Goal: Book appointment/travel/reservation

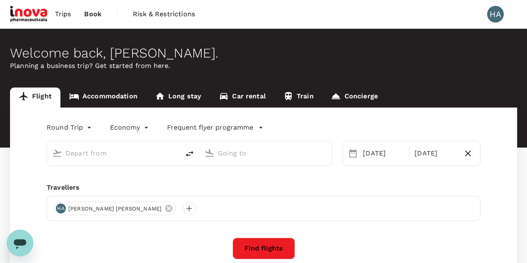
type input "Singapore Changi (SIN)"
type input "[GEOGRAPHIC_DATA], [GEOGRAPHIC_DATA] (any)"
type input "Singapore Changi (SIN)"
type input "[GEOGRAPHIC_DATA], [GEOGRAPHIC_DATA] (any)"
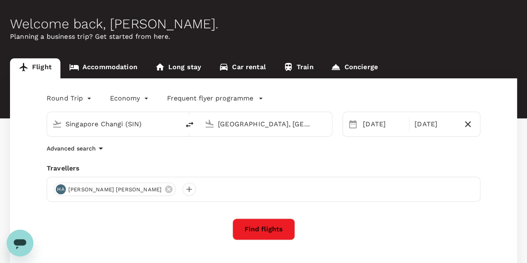
scroll to position [34, 0]
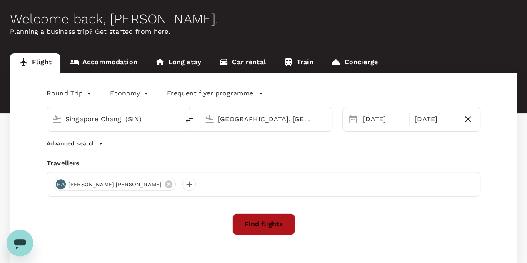
click at [268, 222] on button "Find flights" at bounding box center [264, 224] width 63 height 22
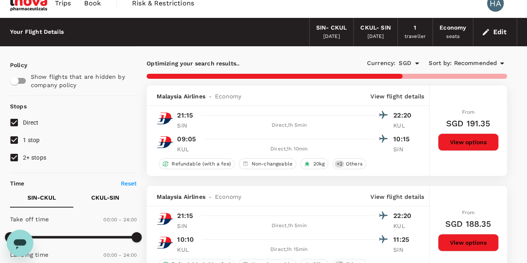
scroll to position [17, 0]
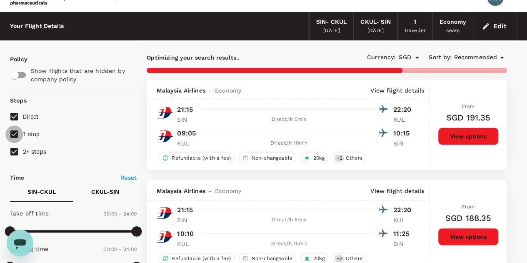
click at [18, 133] on input "1 stop" at bounding box center [14, 134] width 18 height 18
checkbox input "false"
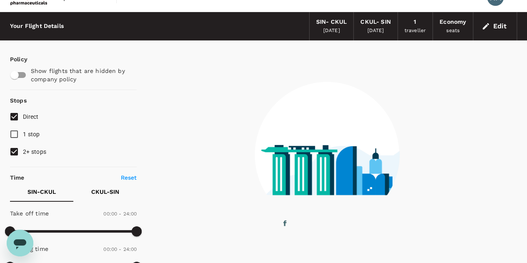
click at [14, 149] on input "2+ stops" at bounding box center [14, 152] width 18 height 18
checkbox input "false"
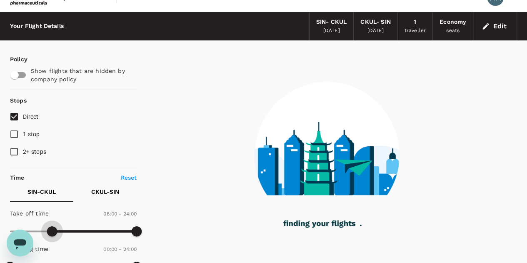
click at [52, 230] on span at bounding box center [73, 231] width 127 height 13
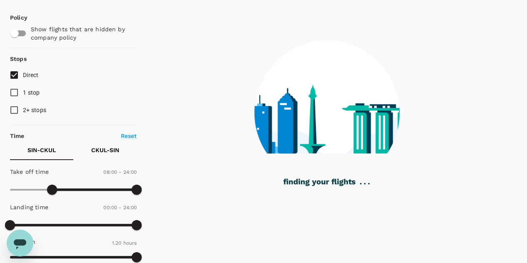
scroll to position [63, 0]
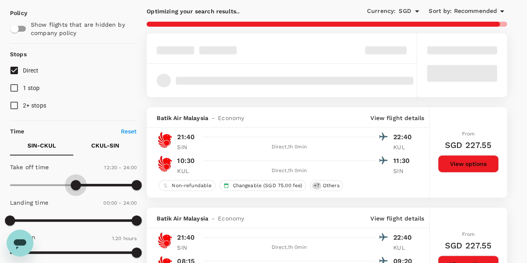
type input "720"
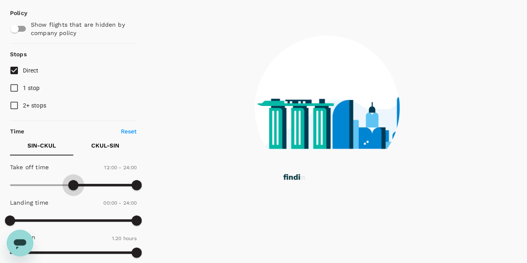
drag, startPoint x: 53, startPoint y: 183, endPoint x: 73, endPoint y: 183, distance: 20.0
click at [73, 183] on span at bounding box center [73, 185] width 10 height 10
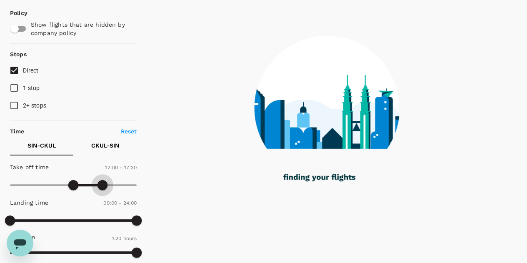
type input "1080"
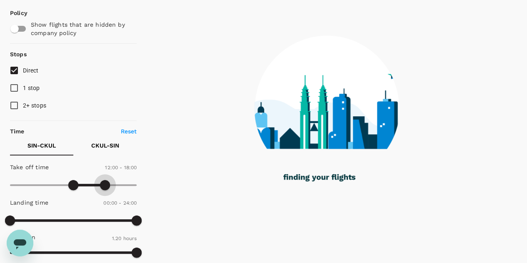
drag, startPoint x: 138, startPoint y: 182, endPoint x: 106, endPoint y: 179, distance: 31.9
click at [106, 180] on span at bounding box center [105, 185] width 10 height 10
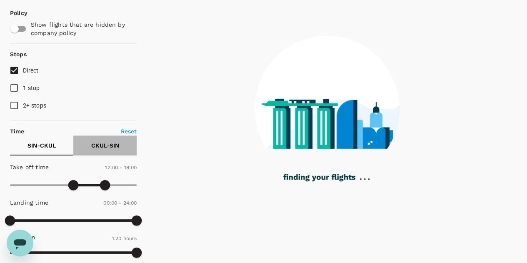
click at [106, 144] on p "CKUL - SIN" at bounding box center [105, 145] width 28 height 8
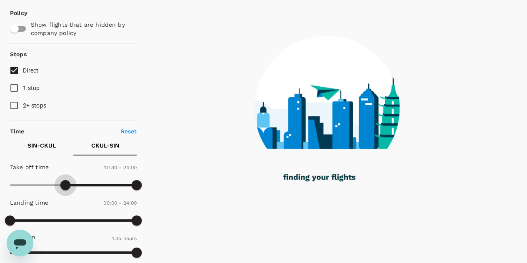
type input "810"
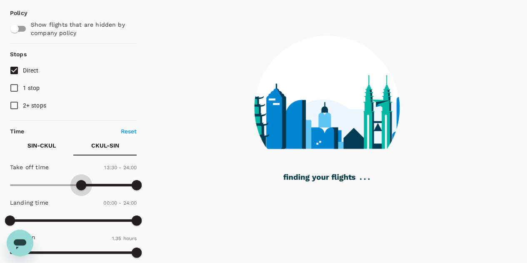
drag, startPoint x: 13, startPoint y: 184, endPoint x: 81, endPoint y: 179, distance: 69.0
click at [81, 180] on span at bounding box center [81, 185] width 10 height 10
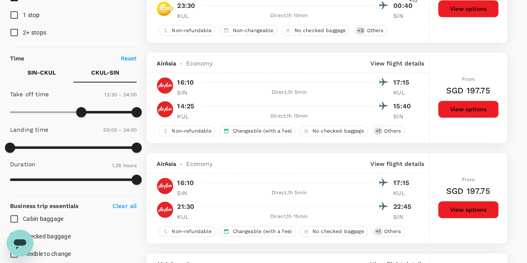
scroll to position [0, 0]
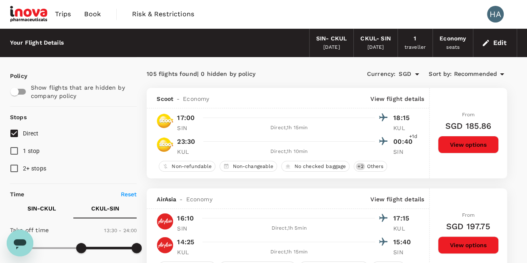
click at [488, 72] on span "Recommended" at bounding box center [475, 74] width 43 height 9
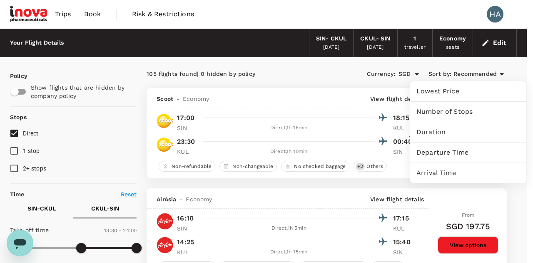
click at [452, 152] on span "Departure Time" at bounding box center [468, 153] width 103 height 10
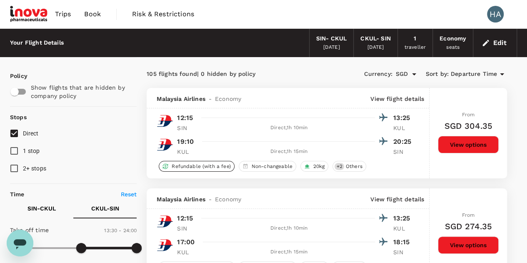
click at [218, 165] on span "Refundable (with a fee)" at bounding box center [200, 166] width 65 height 7
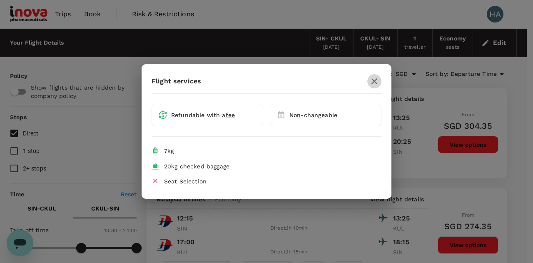
click at [376, 82] on icon "button" at bounding box center [375, 81] width 10 height 10
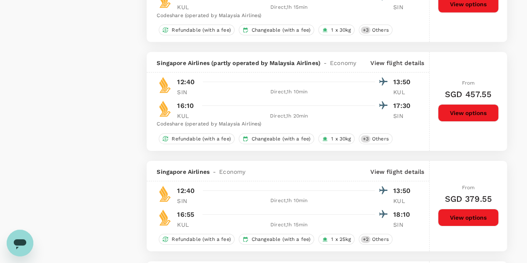
scroll to position [1316, 0]
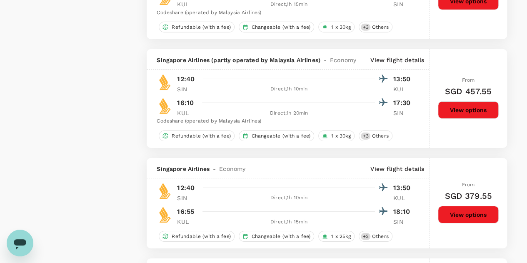
click at [473, 210] on button "View options" at bounding box center [468, 215] width 61 height 18
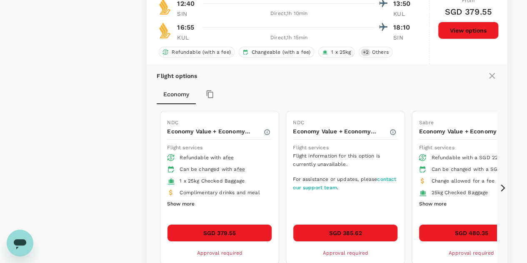
scroll to position [1505, 0]
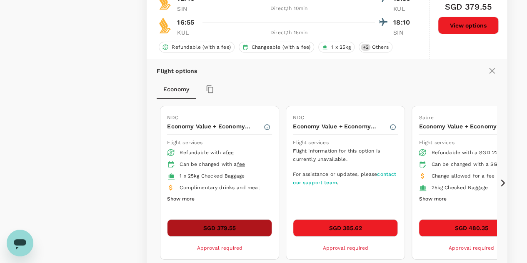
click at [251, 227] on button "SGD 379.55" at bounding box center [219, 228] width 105 height 18
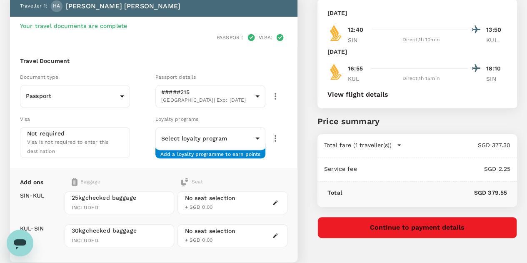
scroll to position [67, 0]
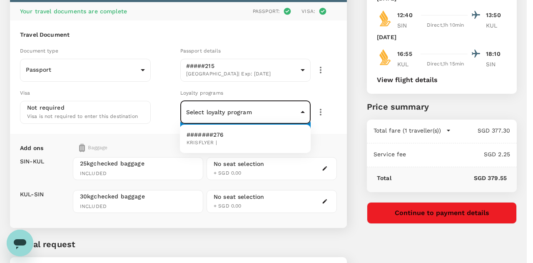
click at [281, 117] on body "Back to flight results Flight review Traveller(s) Traveller 1 : HA Harsha Arumu…" at bounding box center [266, 138] width 533 height 410
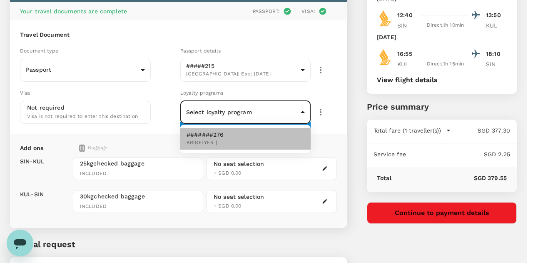
click at [246, 141] on li "#######276 KRISFLYER |" at bounding box center [245, 139] width 131 height 22
type input "c1de3e50-be87-42d6-aa9c-27046e34278d"
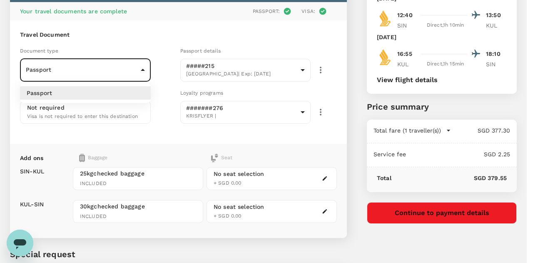
click at [133, 75] on body "Back to flight results Flight review Traveller(s) Traveller 1 : HA Harsha Arumu…" at bounding box center [266, 143] width 533 height 420
click at [135, 73] on div at bounding box center [266, 131] width 533 height 263
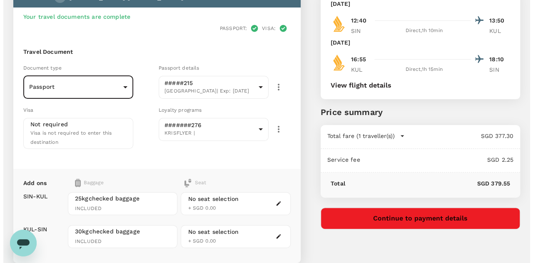
scroll to position [65, 0]
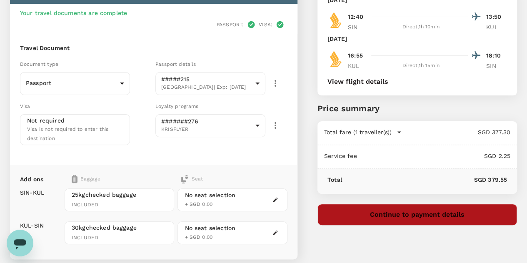
click at [476, 217] on button "Continue to payment details" at bounding box center [418, 215] width 200 height 22
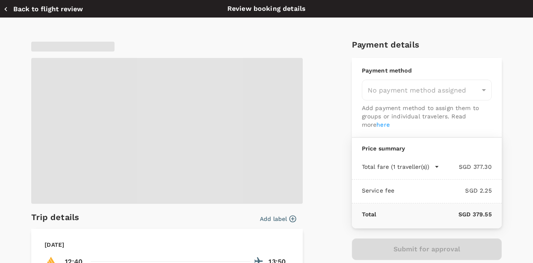
type input "9e677c2c-1b51-4fb9-8b8e-e61d94c42ce6"
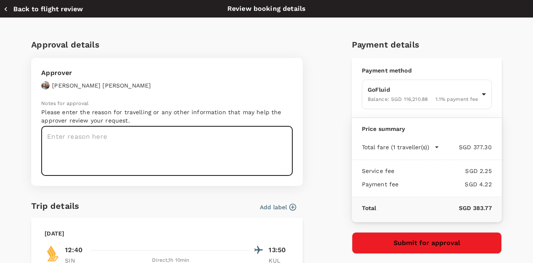
click at [205, 149] on textarea at bounding box center [167, 151] width 252 height 50
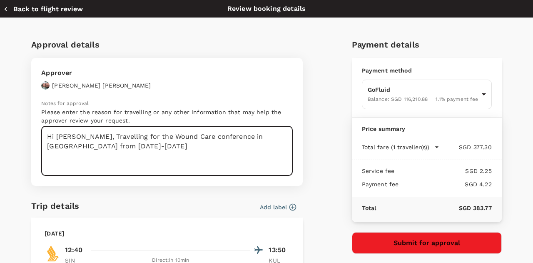
drag, startPoint x: 104, startPoint y: 135, endPoint x: 75, endPoint y: 136, distance: 29.2
click at [75, 136] on textarea "Hi Paul, Travelling for the Wound Care conference in KL from Oct 10-12" at bounding box center [167, 151] width 252 height 50
click at [155, 144] on textarea "Hi Paul, Requesting your approval to travel for the Wound Care conference in KL…" at bounding box center [167, 151] width 252 height 50
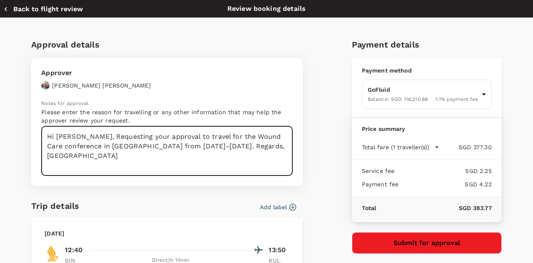
type textarea "Hi Paul, Requesting your approval to travel for the Wound Care conference in KL…"
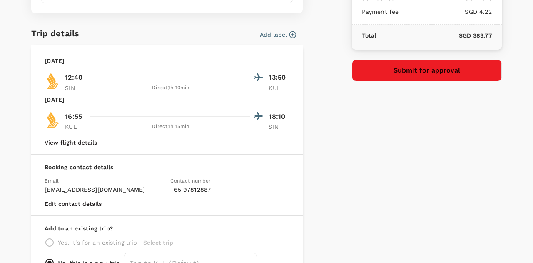
scroll to position [173, 0]
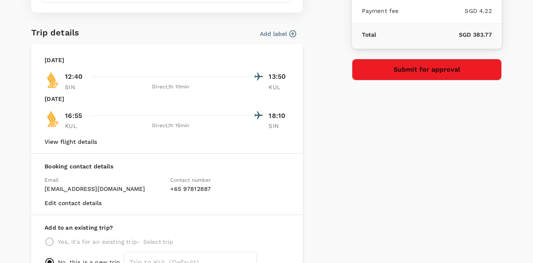
click at [440, 73] on button "Submit for approval" at bounding box center [427, 70] width 150 height 22
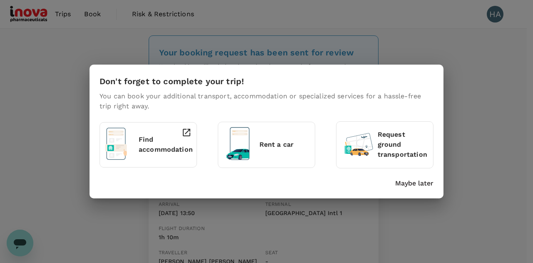
click at [513, 140] on div "Don't forget to complete your trip! You can book your additional transport, acc…" at bounding box center [266, 131] width 533 height 263
click at [155, 146] on p "Find accommodation" at bounding box center [166, 145] width 54 height 20
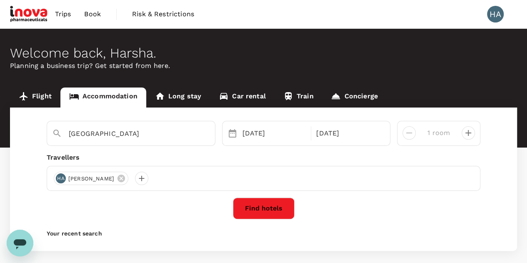
click at [36, 92] on link "Flight" at bounding box center [35, 98] width 50 height 20
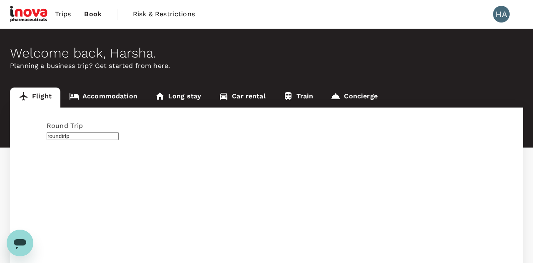
type input "Singapore Changi (SIN)"
type input "Kuala Lumpur, Malaysia (any)"
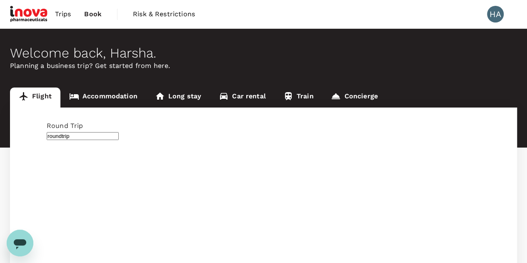
type input "Singapore Changi (SIN)"
type input "Kuala Lumpur, Malaysia (any)"
type input "Singapore Changi (SIN)"
type input "Kuala Lumpur, Malaysia (any)"
click at [73, 10] on link "Trips" at bounding box center [63, 14] width 30 height 28
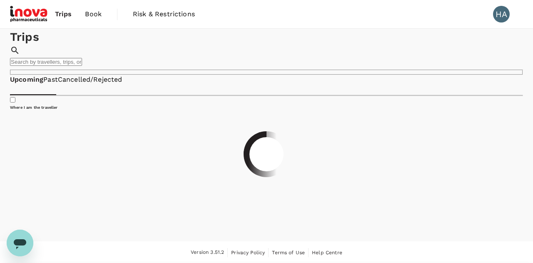
click at [58, 85] on link "Past" at bounding box center [50, 80] width 15 height 10
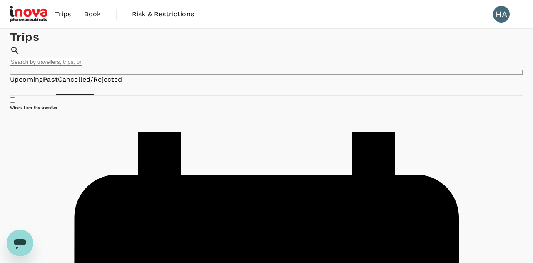
click at [123, 85] on link "Cancelled/Rejected" at bounding box center [90, 80] width 65 height 10
click at [35, 85] on link "Upcoming" at bounding box center [26, 80] width 33 height 10
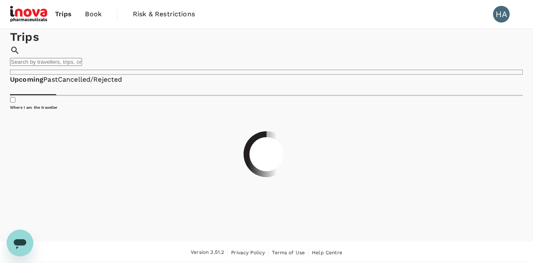
click at [98, 11] on span "Book" at bounding box center [93, 14] width 17 height 10
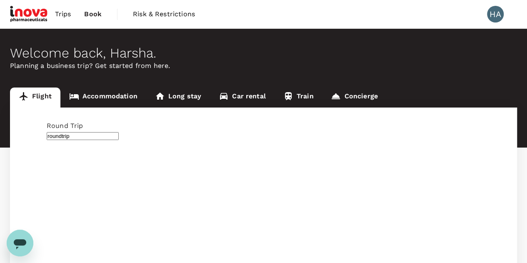
type input "Singapore Changi (SIN)"
type input "Kuala Lumpur, Malaysia (any)"
type input "Singapore Changi (SIN)"
type input "Kuala Lumpur, Malaysia (any)"
type input "Singapore Changi (SIN)"
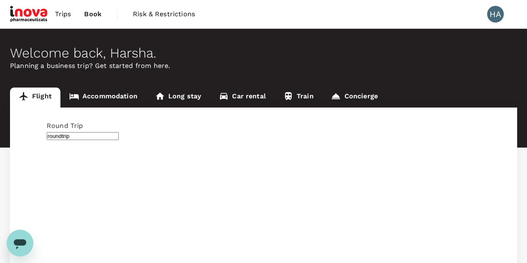
type input "Kuala Lumpur, Malaysia (any)"
click at [127, 101] on link "Accommodation" at bounding box center [103, 98] width 86 height 20
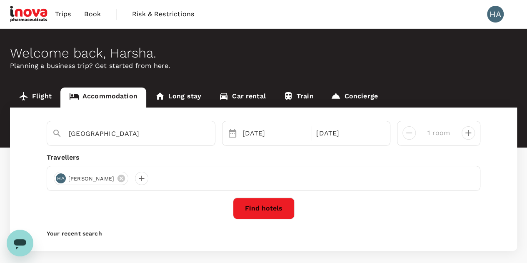
type input "Sunway Pyramid"
click at [265, 212] on button "Find hotels" at bounding box center [264, 209] width 62 height 22
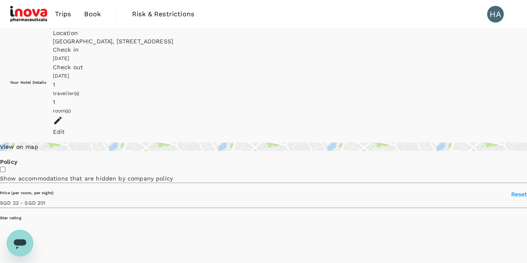
type input "201.04"
type input "19.04"
type input "343.04"
click at [161, 43] on div "Location Sunway Pyramid, 3, Jalan PJS 11/15, Bandar Sunway, 47500 Petaling Jaya…" at bounding box center [285, 37] width 464 height 17
click at [195, 37] on div "Location" at bounding box center [285, 33] width 464 height 8
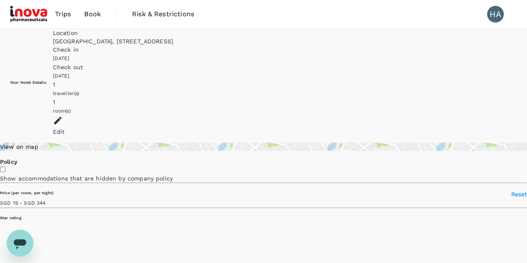
click at [198, 37] on div "Location" at bounding box center [285, 33] width 464 height 8
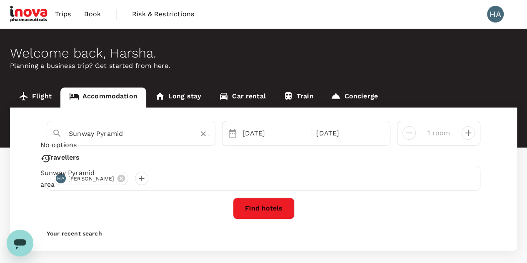
drag, startPoint x: 135, startPoint y: 132, endPoint x: 62, endPoint y: 125, distance: 73.7
click at [62, 125] on div "Sunway Pyramid" at bounding box center [127, 131] width 165 height 22
paste input "Hote"
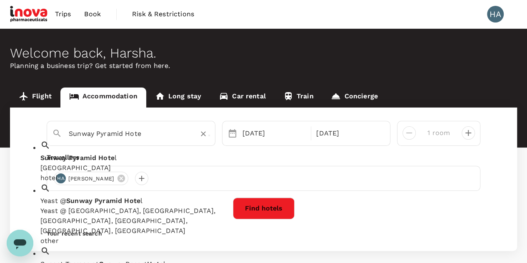
click at [144, 153] on div "Sunway Pyramid Hote l Sunway Pyramid Hotel" at bounding box center [136, 163] width 192 height 20
type input "[GEOGRAPHIC_DATA]"
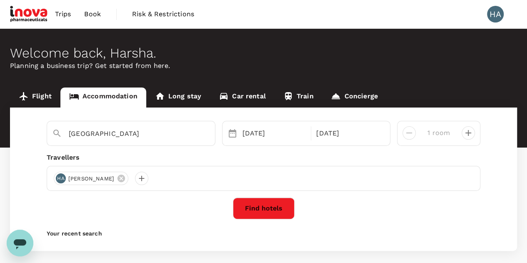
click at [271, 212] on button "Find hotels" at bounding box center [264, 209] width 62 height 22
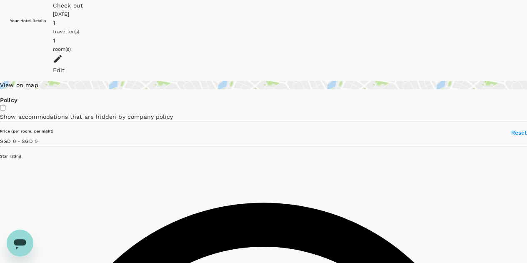
scroll to position [67, 0]
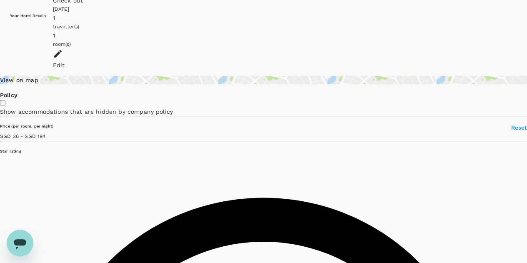
type input "193.35"
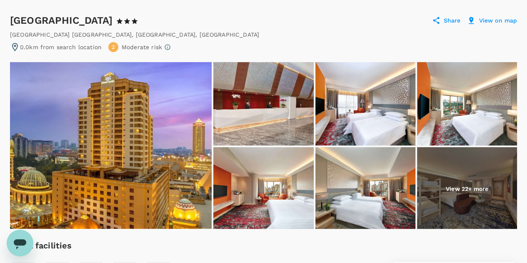
scroll to position [83, 0]
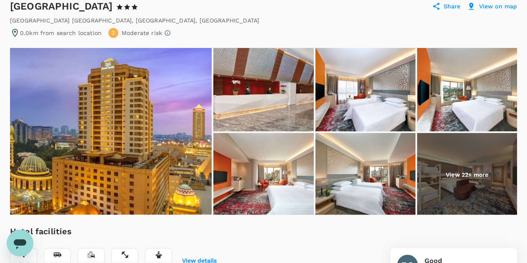
click at [222, 30] on div "0.0km from search location 2 Moderate risk" at bounding box center [263, 33] width 507 height 10
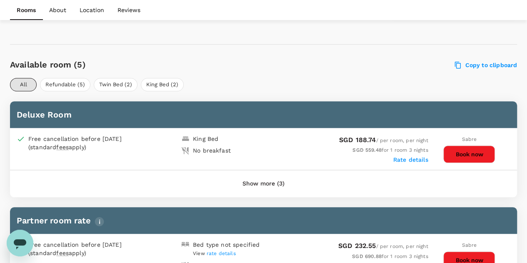
scroll to position [422, 0]
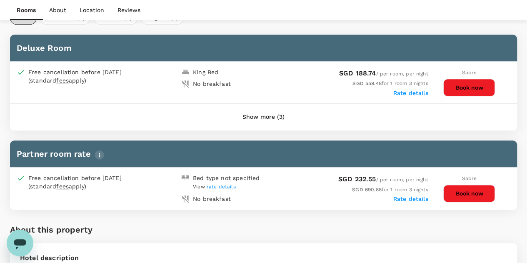
click at [278, 115] on button "Show more (3)" at bounding box center [263, 117] width 65 height 20
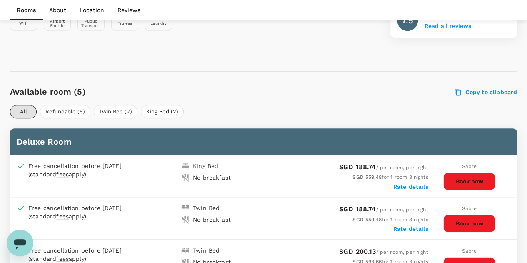
scroll to position [413, 0]
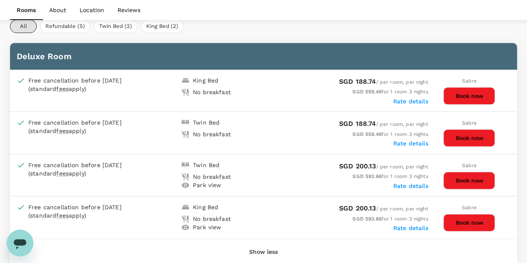
click at [469, 92] on button "Book now" at bounding box center [469, 96] width 52 height 18
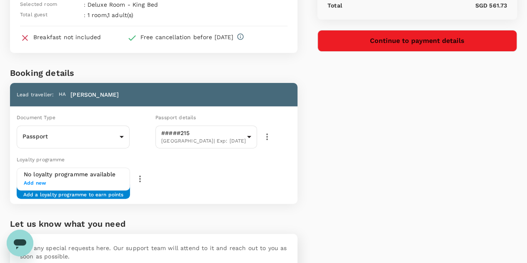
scroll to position [12, 0]
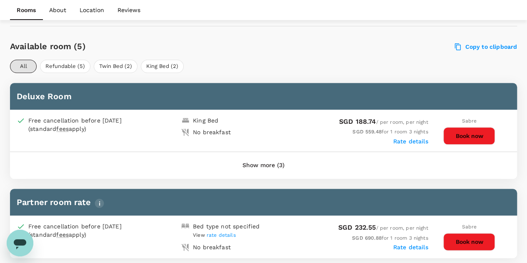
scroll to position [380, 0]
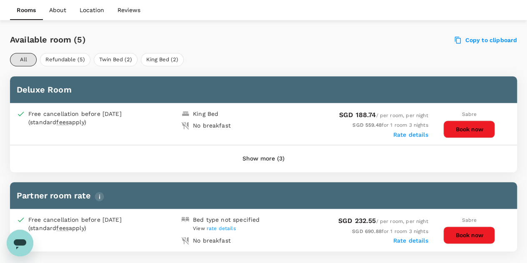
click at [271, 157] on button "Show more (3)" at bounding box center [263, 159] width 65 height 20
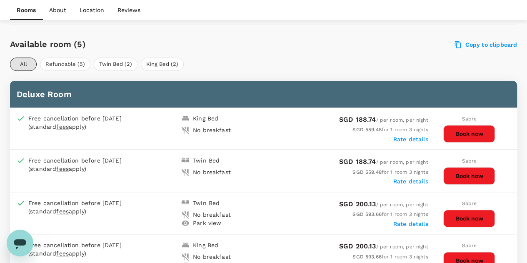
scroll to position [403, 0]
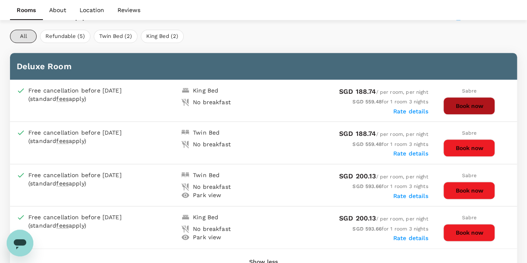
click at [479, 98] on button "Book now" at bounding box center [469, 106] width 52 height 18
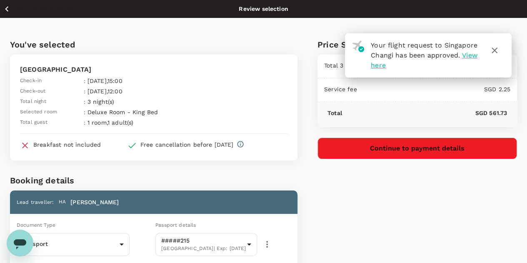
click at [494, 50] on icon "button" at bounding box center [495, 51] width 6 height 6
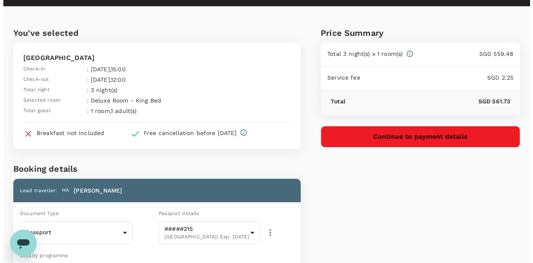
scroll to position [5, 0]
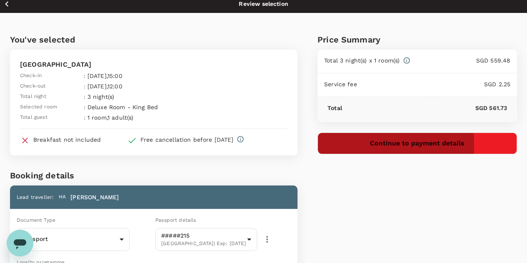
click at [421, 145] on button "Continue to payment details" at bounding box center [418, 144] width 200 height 22
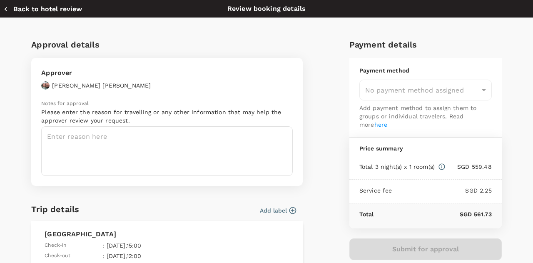
type input "9e677c2c-1b51-4fb9-8b8e-e61d94c42ce6"
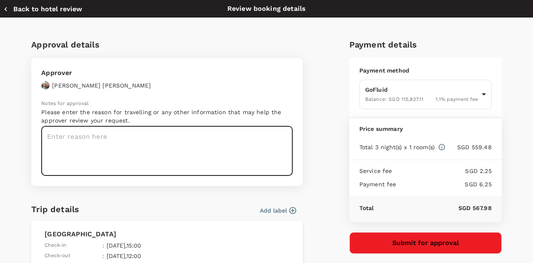
click at [165, 137] on textarea at bounding box center [167, 151] width 252 height 50
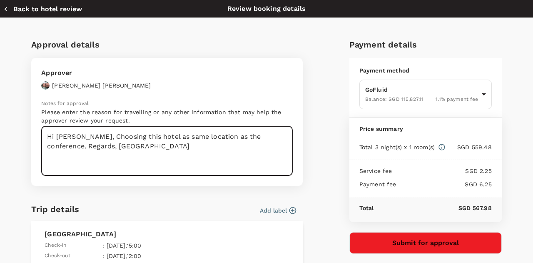
type textarea "Hi Paul, Choosing this hotel as same location as the conference. Regards, Harsha"
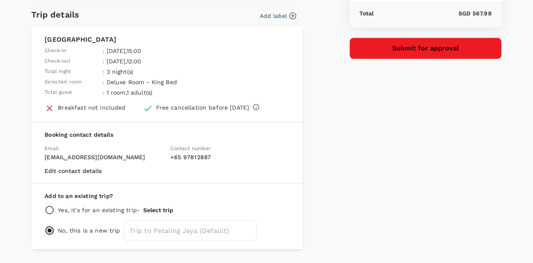
scroll to position [195, 0]
click at [51, 210] on input "radio" at bounding box center [50, 210] width 10 height 10
radio input "true"
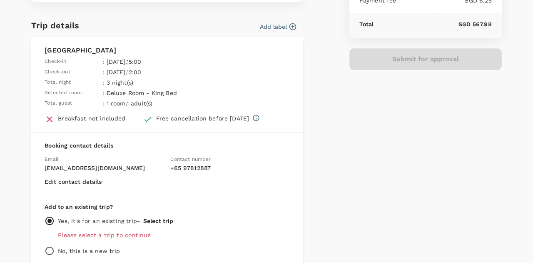
scroll to position [208, 0]
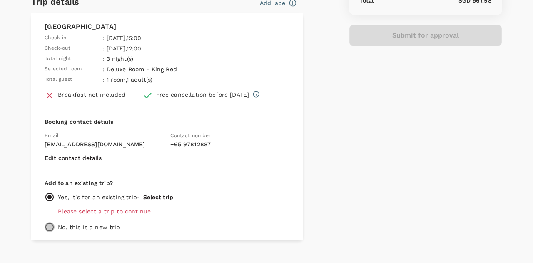
click at [49, 226] on input "radio" at bounding box center [50, 227] width 10 height 10
radio input "true"
radio input "false"
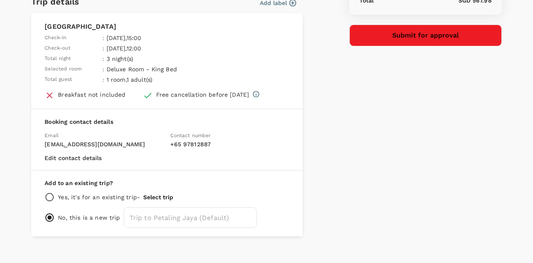
click at [426, 39] on button "Submit for approval" at bounding box center [426, 36] width 153 height 22
